Goal: Find specific page/section: Find specific page/section

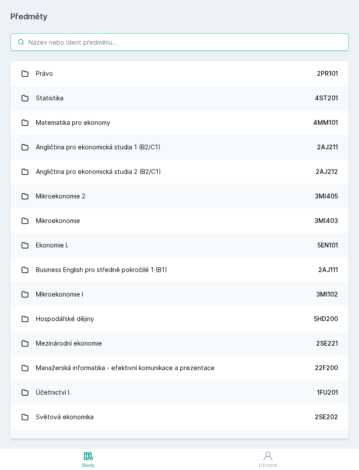
click at [250, 49] on input "search" at bounding box center [180, 42] width 338 height 18
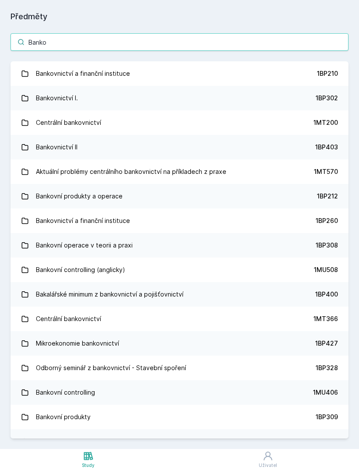
type input "Banko"
click at [301, 74] on link "Bankovnictví a finanční instituce 1BP210" at bounding box center [180, 73] width 338 height 25
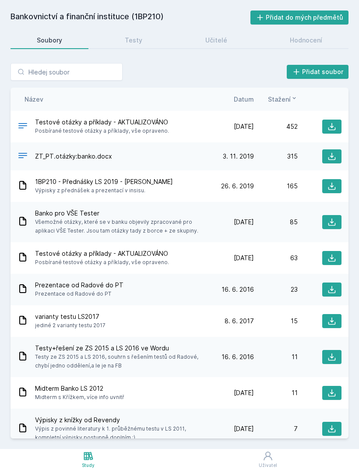
click at [227, 42] on link "Učitelé" at bounding box center [216, 41] width 74 height 18
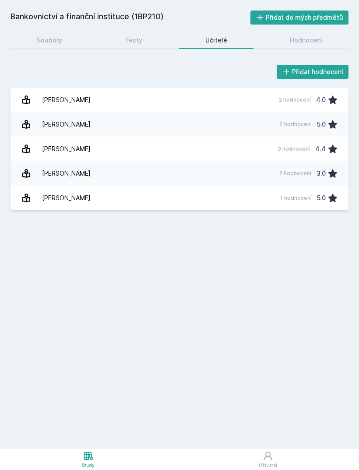
click at [146, 38] on link "Testy" at bounding box center [134, 41] width 70 height 18
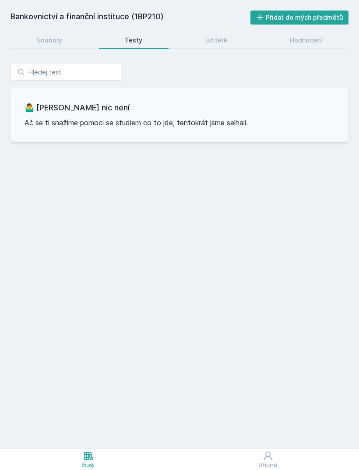
click at [309, 42] on div "Hodnocení" at bounding box center [306, 40] width 32 height 9
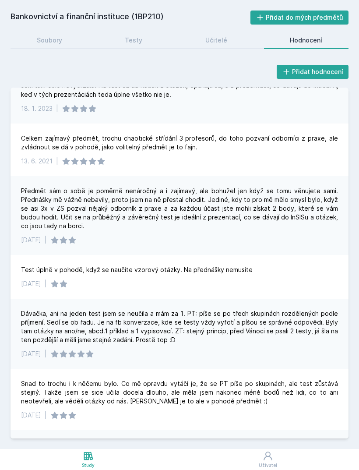
scroll to position [227, 0]
